Goal: Task Accomplishment & Management: Use online tool/utility

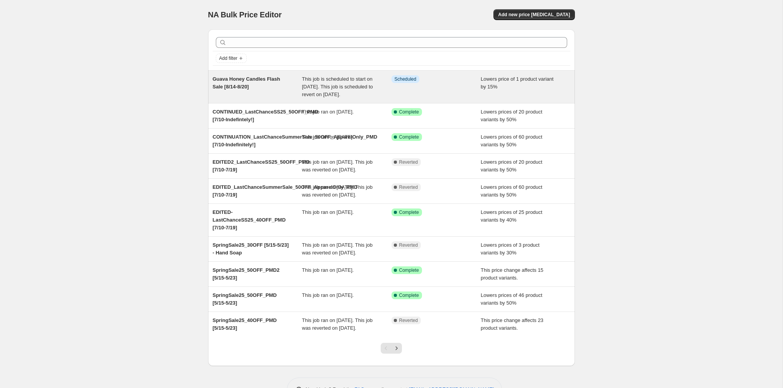
click at [248, 77] on span "Guava Honey Candles Flash Sale [8/14-8/20]" at bounding box center [247, 83] width 68 height 14
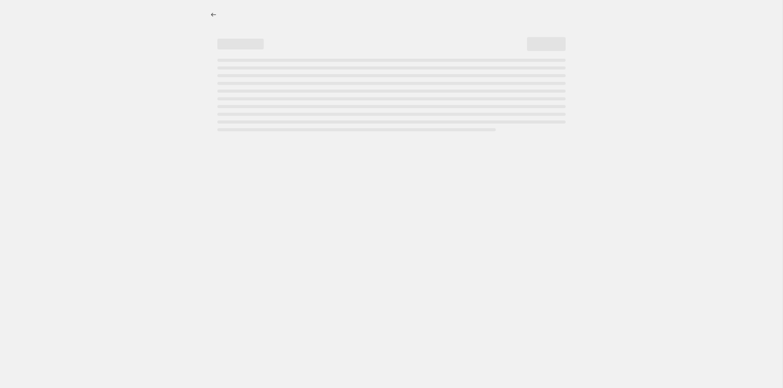
select select "percentage"
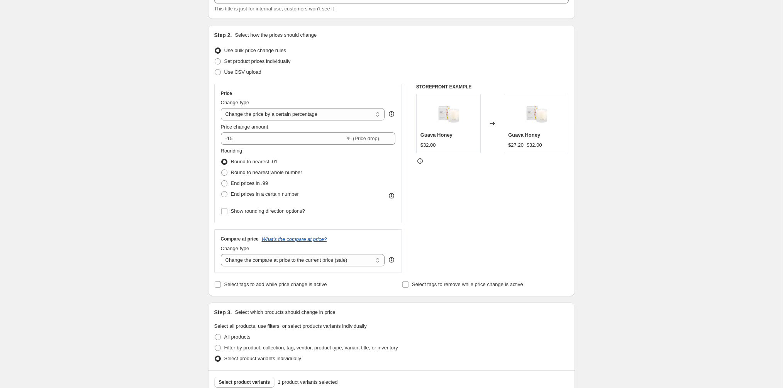
scroll to position [110, 0]
